Goal: Information Seeking & Learning: Compare options

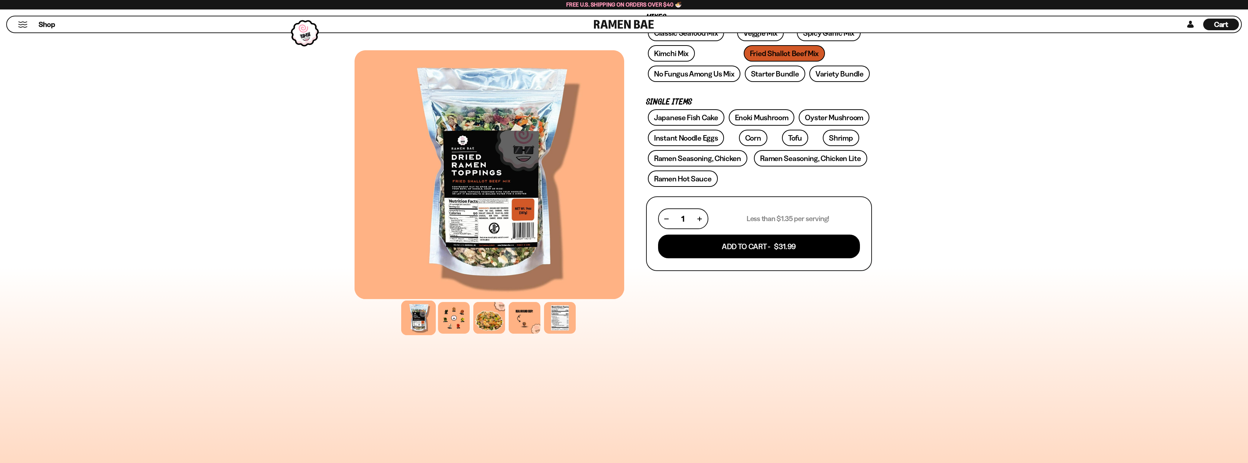
scroll to position [146, 0]
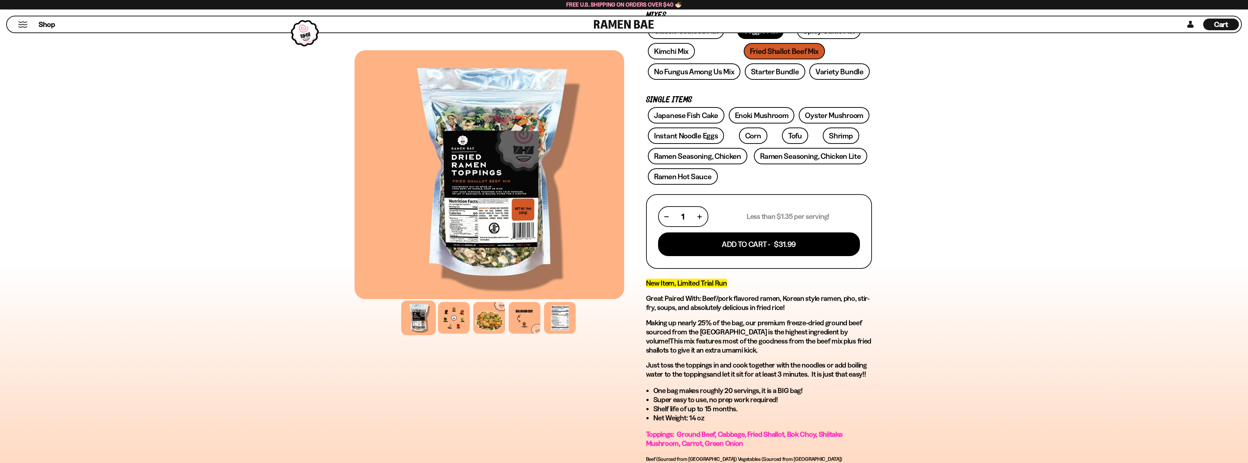
click at [767, 39] on link "Veggie Mix" at bounding box center [760, 31] width 47 height 16
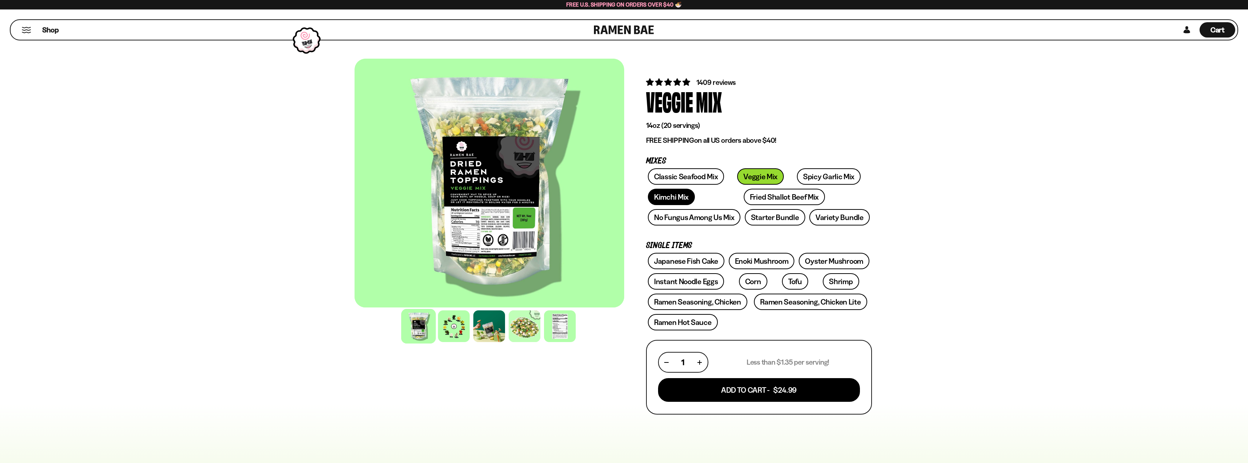
click at [695, 205] on link "Kimchi Mix" at bounding box center [671, 197] width 47 height 16
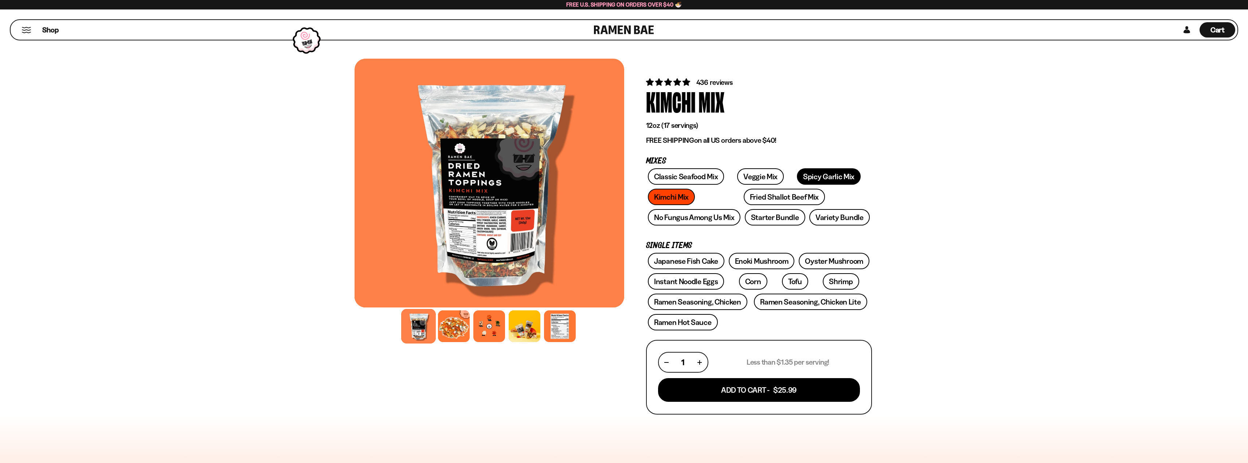
click at [826, 185] on link "Spicy Garlic Mix" at bounding box center [829, 176] width 64 height 16
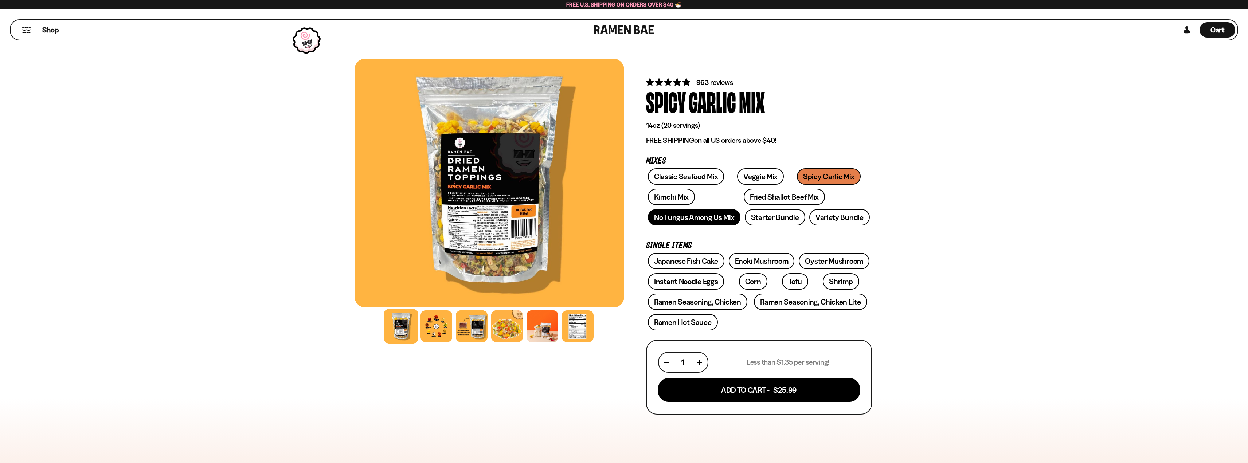
click at [741, 226] on link "No Fungus Among Us Mix" at bounding box center [694, 217] width 93 height 16
